Goal: Task Accomplishment & Management: Manage account settings

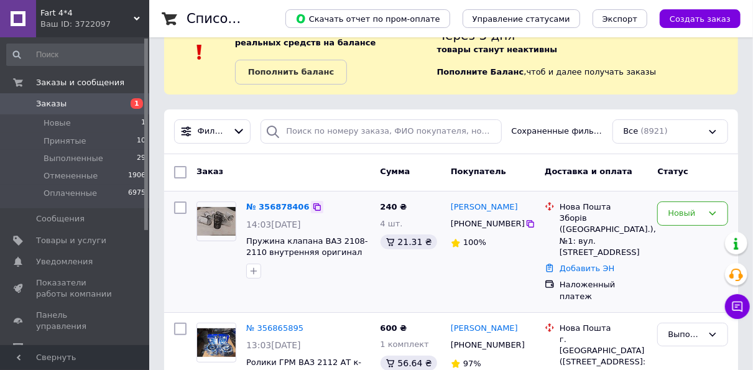
scroll to position [62, 0]
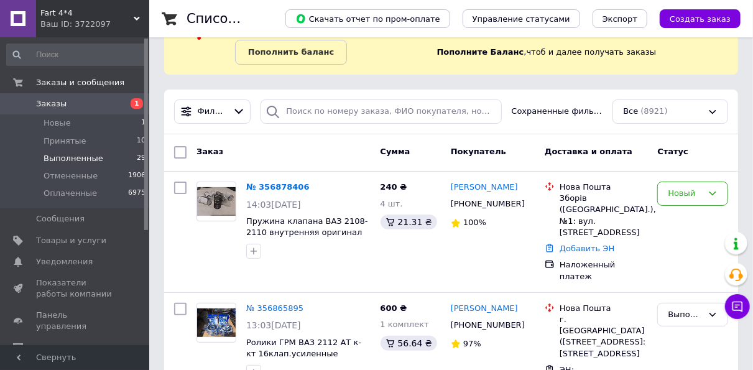
click at [64, 158] on span "Выполненные" at bounding box center [74, 158] width 60 height 11
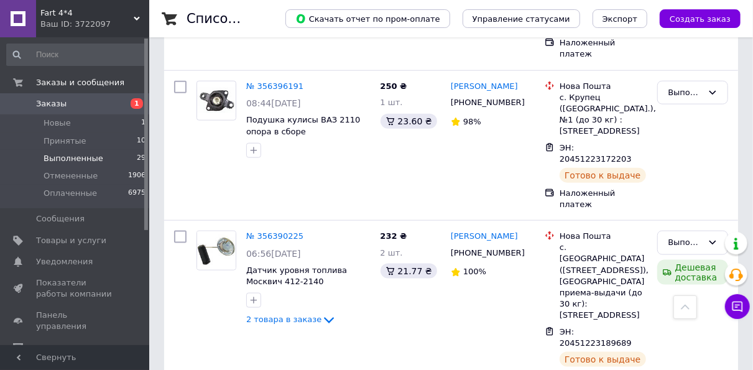
scroll to position [2904, 0]
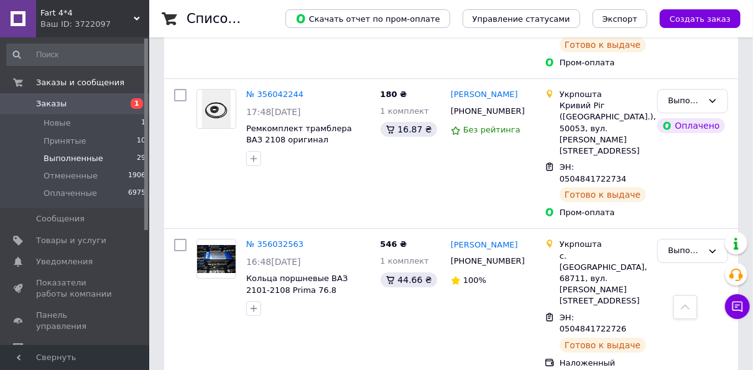
scroll to position [2051, 0]
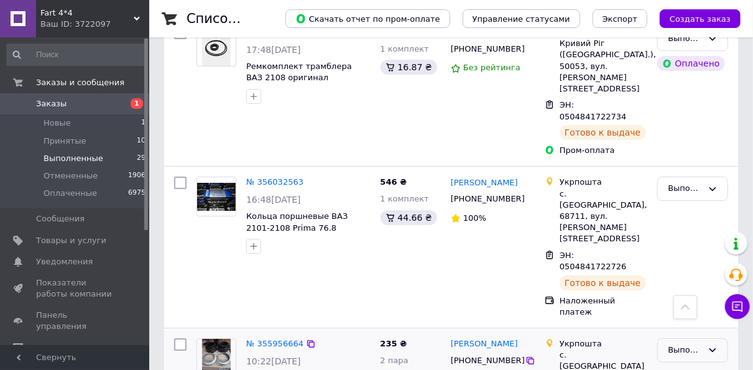
click at [680, 344] on div "Выполнен" at bounding box center [685, 350] width 35 height 13
click at [51, 121] on span "Новые" at bounding box center [57, 122] width 27 height 11
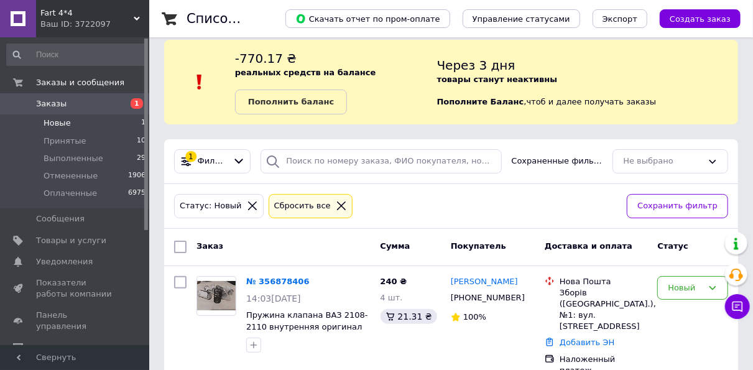
scroll to position [20, 0]
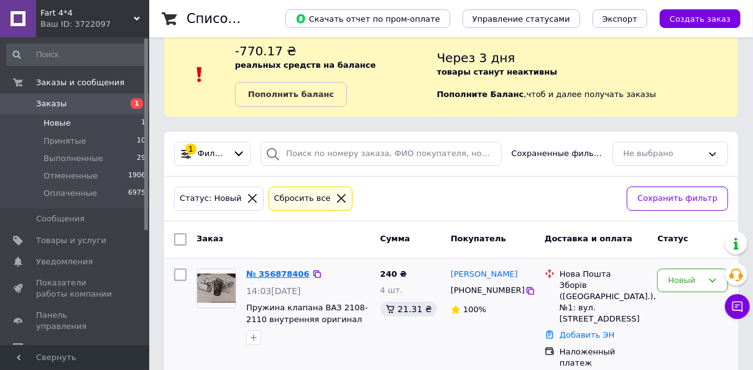
click at [278, 272] on link "№ 356878406" at bounding box center [277, 273] width 63 height 9
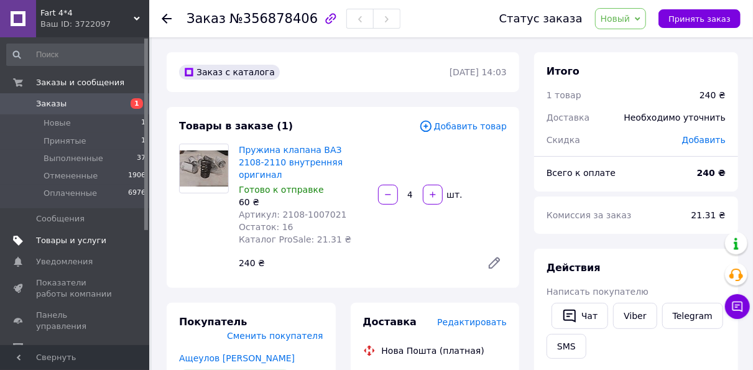
click at [69, 236] on span "Товары и услуги" at bounding box center [71, 240] width 70 height 11
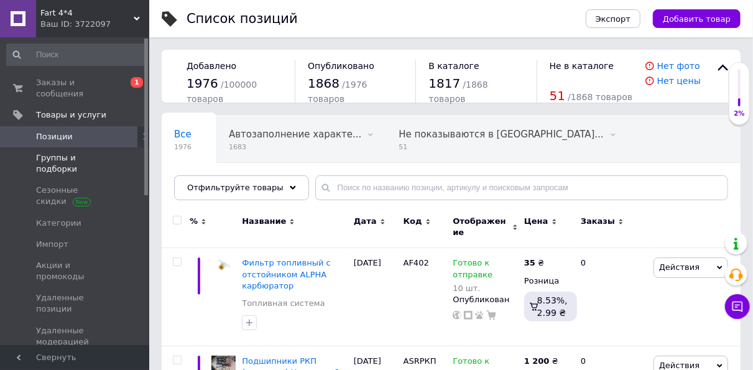
click at [83, 152] on span "Группы и подборки" at bounding box center [75, 163] width 79 height 22
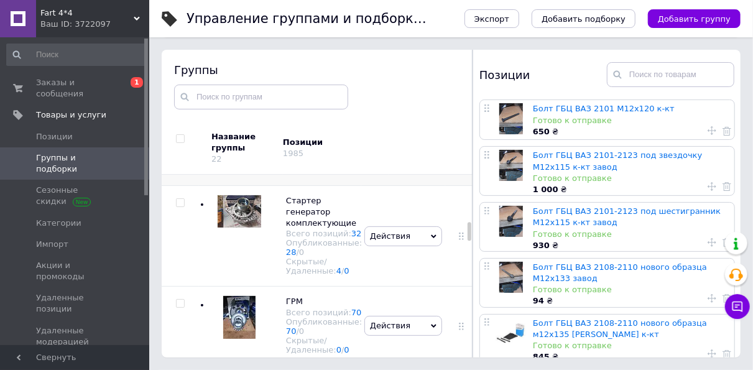
scroll to position [586, 0]
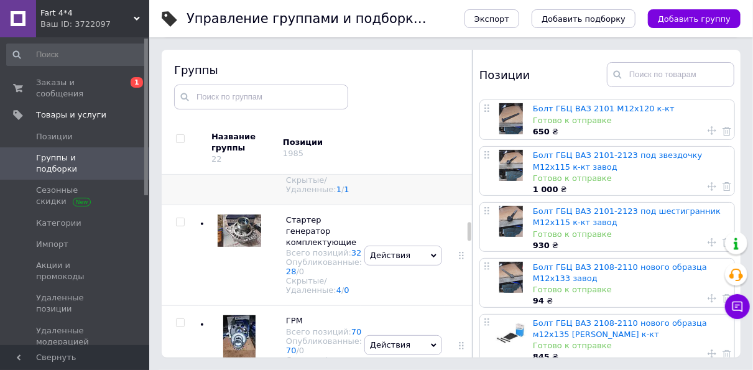
click at [260, 195] on div at bounding box center [236, 155] width 50 height 80
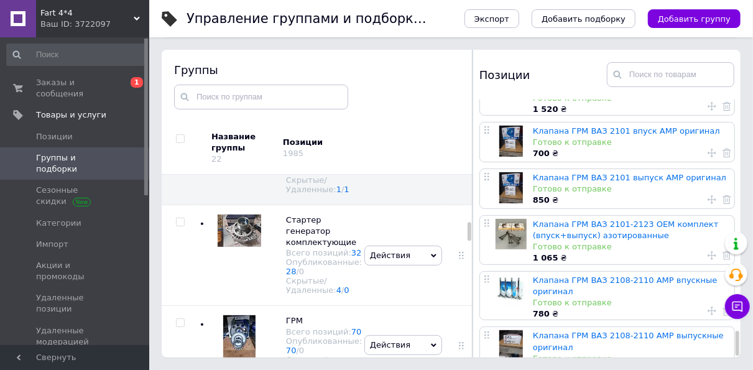
scroll to position [2435, 0]
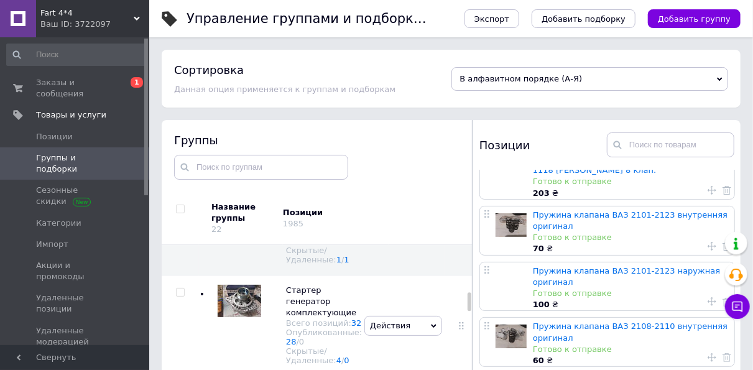
scroll to position [2051, 0]
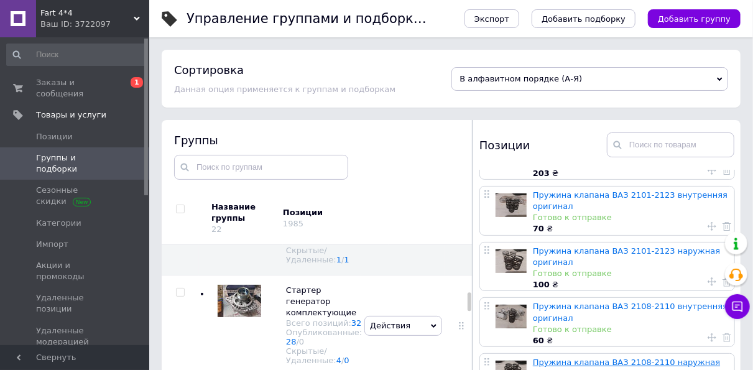
click at [587, 357] on link "Пружина клапана ВАЗ 2108-2110 наружная оригинал" at bounding box center [626, 367] width 187 height 21
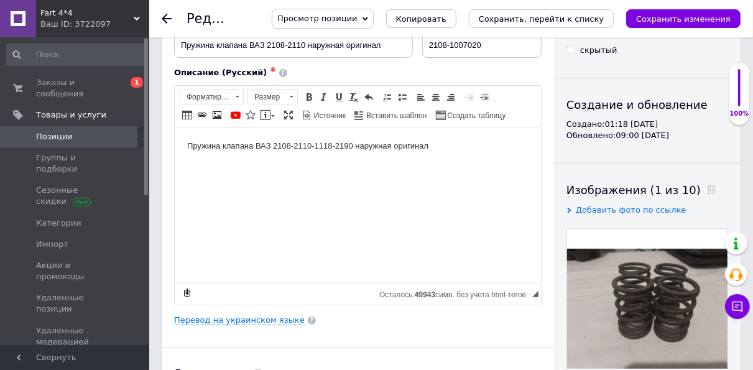
scroll to position [62, 0]
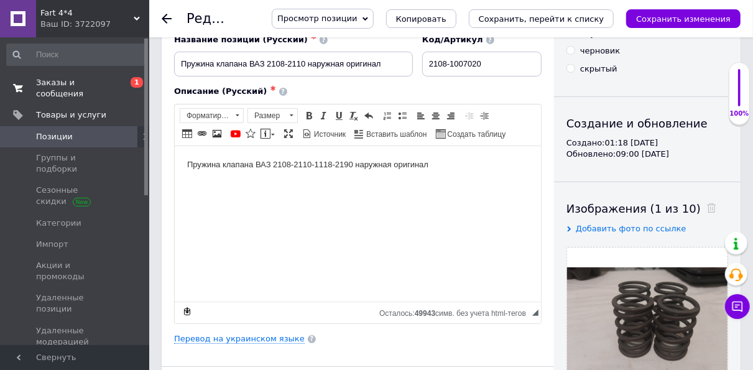
click at [84, 81] on span "Заказы и сообщения" at bounding box center [75, 88] width 79 height 22
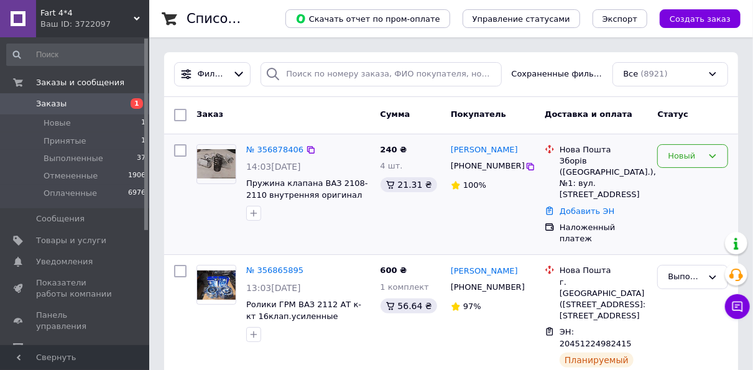
click at [681, 154] on div "Новый" at bounding box center [685, 156] width 35 height 13
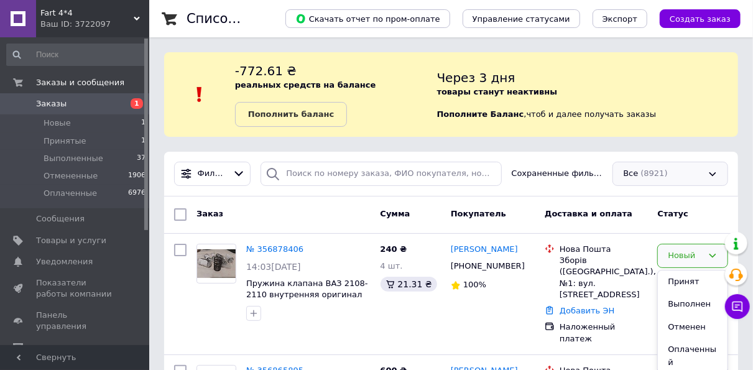
click at [687, 180] on div "Все (8921)" at bounding box center [670, 174] width 116 height 24
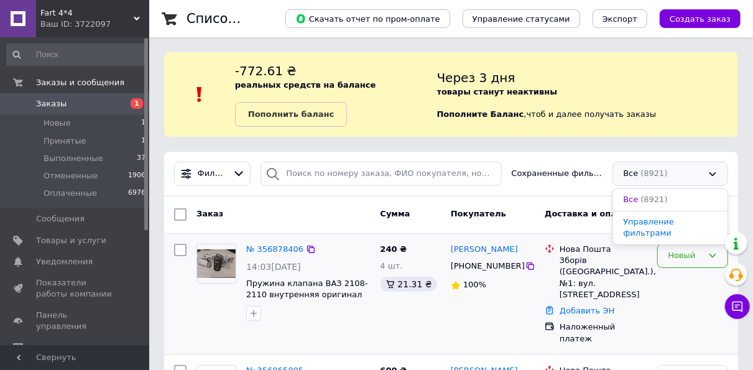
click at [678, 254] on div "Новый" at bounding box center [685, 255] width 35 height 13
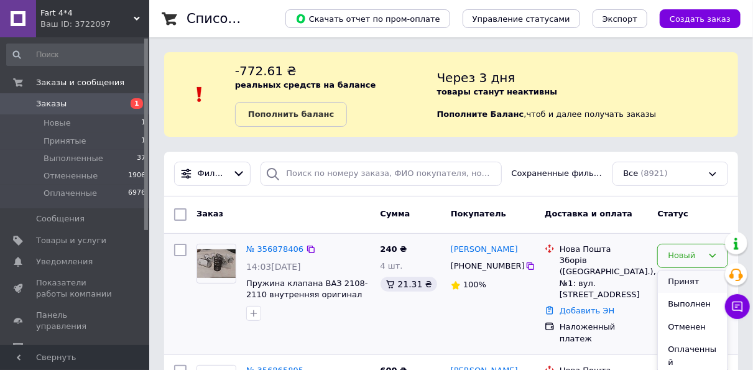
click at [679, 278] on li "Принят" at bounding box center [693, 281] width 70 height 23
click at [320, 208] on div "Заказ" at bounding box center [283, 214] width 184 height 22
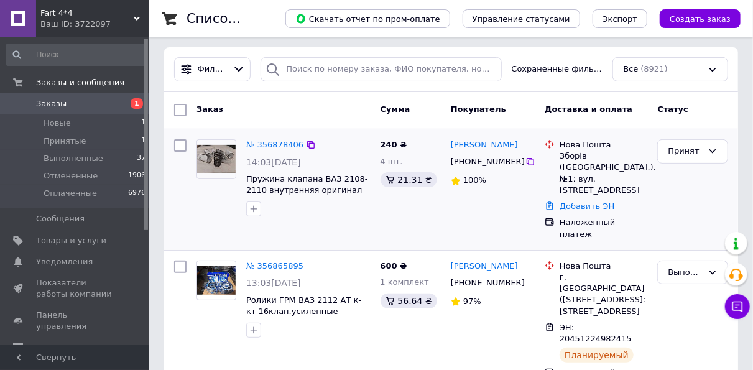
scroll to position [124, 0]
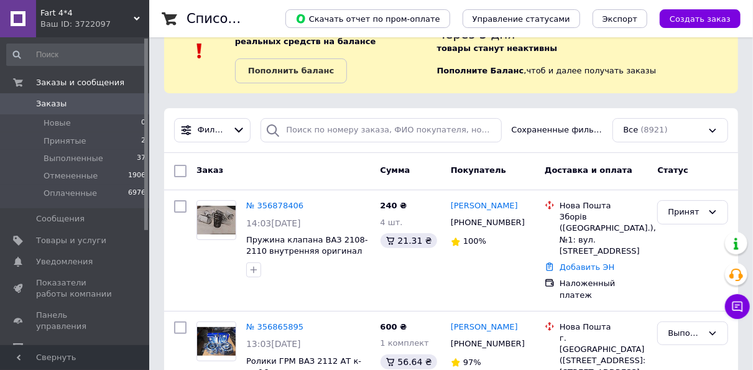
scroll to position [124, 0]
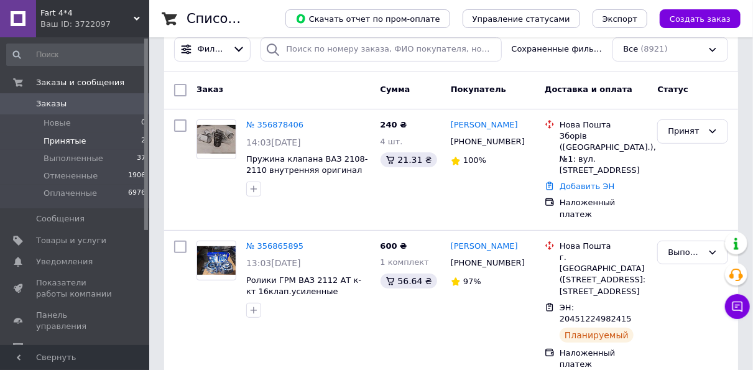
click at [70, 137] on span "Принятые" at bounding box center [65, 141] width 43 height 11
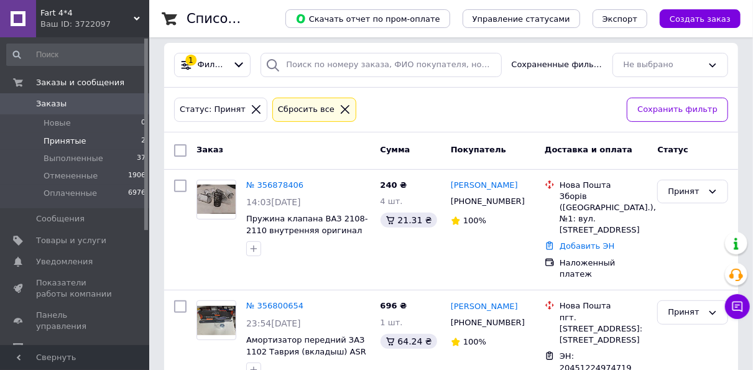
scroll to position [158, 0]
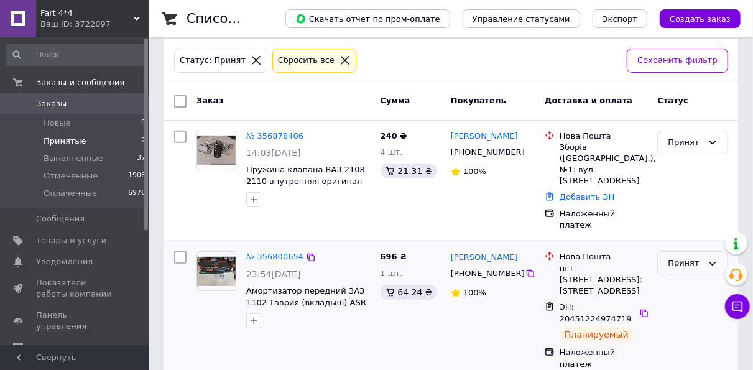
click at [682, 257] on div "Принят" at bounding box center [685, 263] width 35 height 13
click at [686, 278] on li "Выполнен" at bounding box center [693, 289] width 70 height 23
click at [75, 159] on span "Выполненные" at bounding box center [74, 158] width 60 height 11
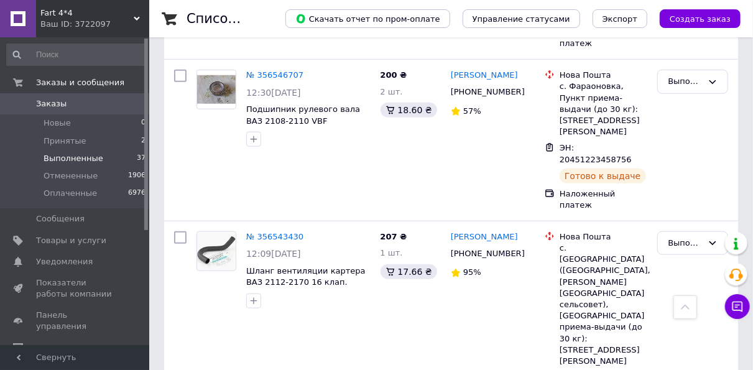
scroll to position [2851, 0]
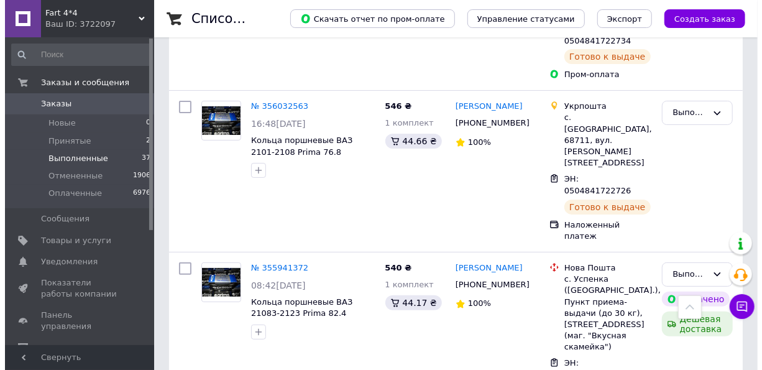
scroll to position [2424, 0]
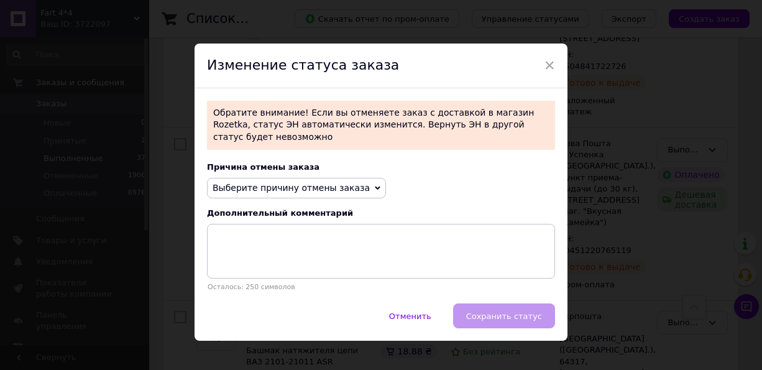
click at [285, 183] on span "Выберите причину отмены заказа" at bounding box center [291, 188] width 157 height 10
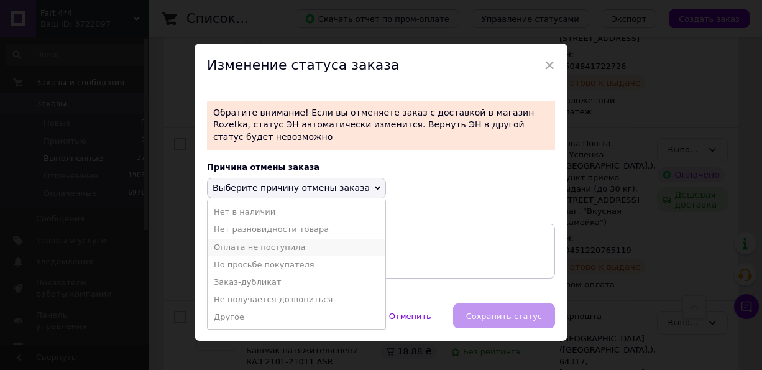
click at [258, 239] on li "Оплата не поступила" at bounding box center [297, 247] width 178 height 17
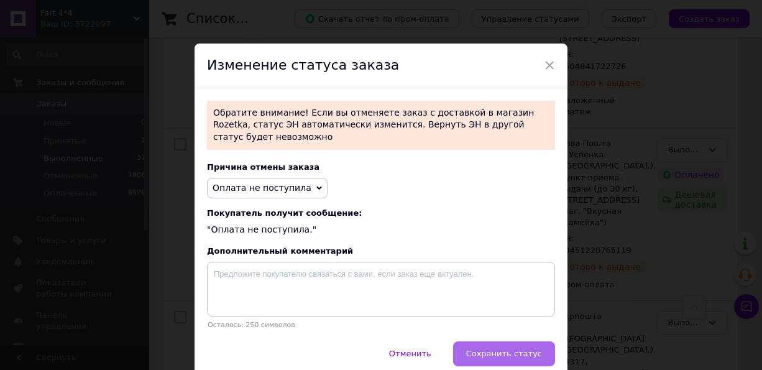
click at [499, 349] on span "Сохранить статус" at bounding box center [504, 353] width 76 height 9
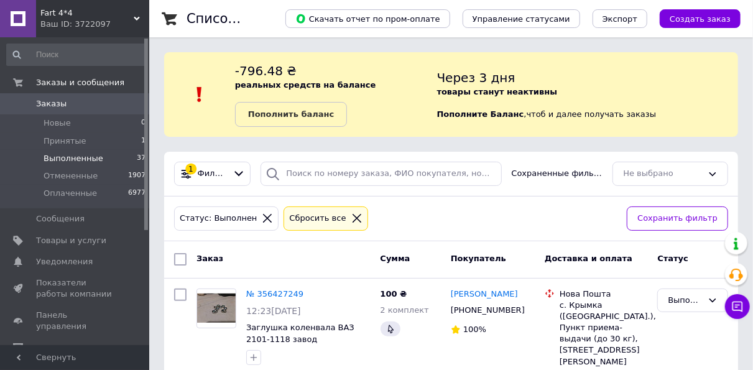
click at [393, 219] on div "Статус: Выполнен Сбросить все" at bounding box center [396, 218] width 448 height 29
click at [412, 209] on div "Статус: Выполнен Сбросить все" at bounding box center [396, 218] width 448 height 29
click at [452, 210] on div "Статус: Выполнен Сбросить все" at bounding box center [396, 218] width 448 height 29
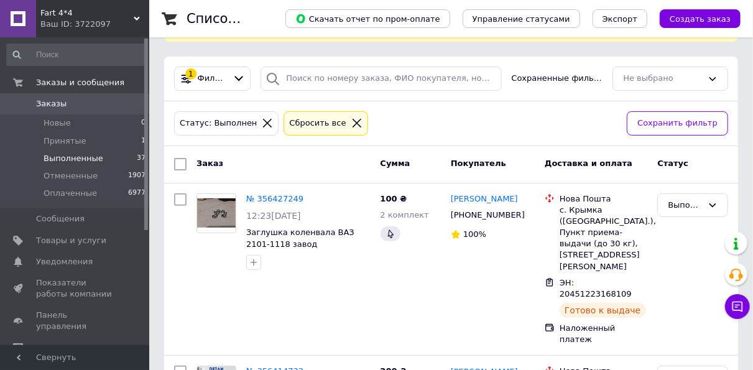
scroll to position [124, 0]
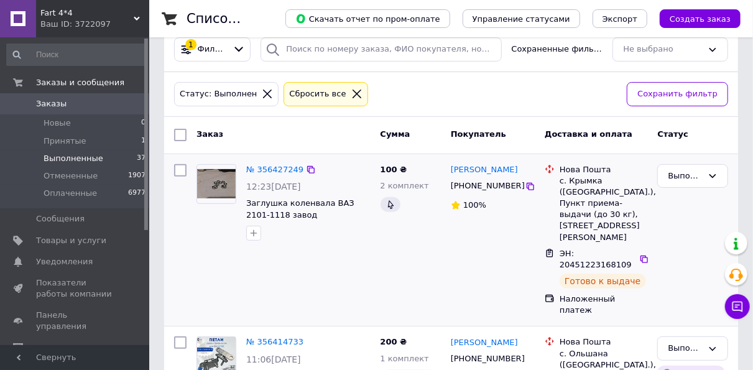
click at [333, 231] on div "№ 356427249 12:23[DATE] Заглушка коленвала ВАЗ 2101-1118 завод" at bounding box center [308, 202] width 134 height 87
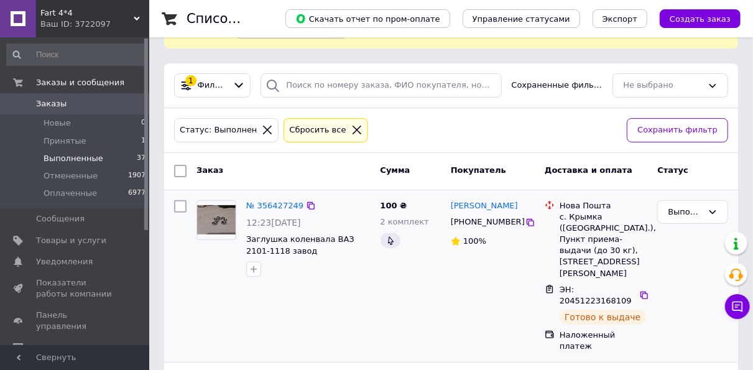
scroll to position [62, 0]
